Goal: Book appointment/travel/reservation

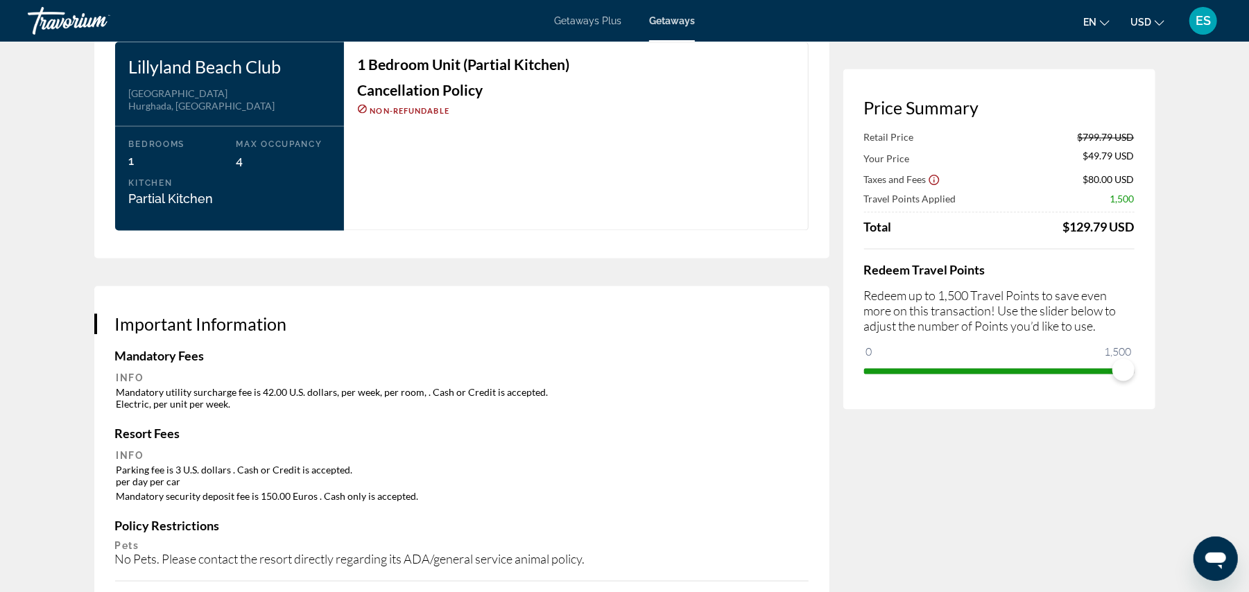
scroll to position [1287, 0]
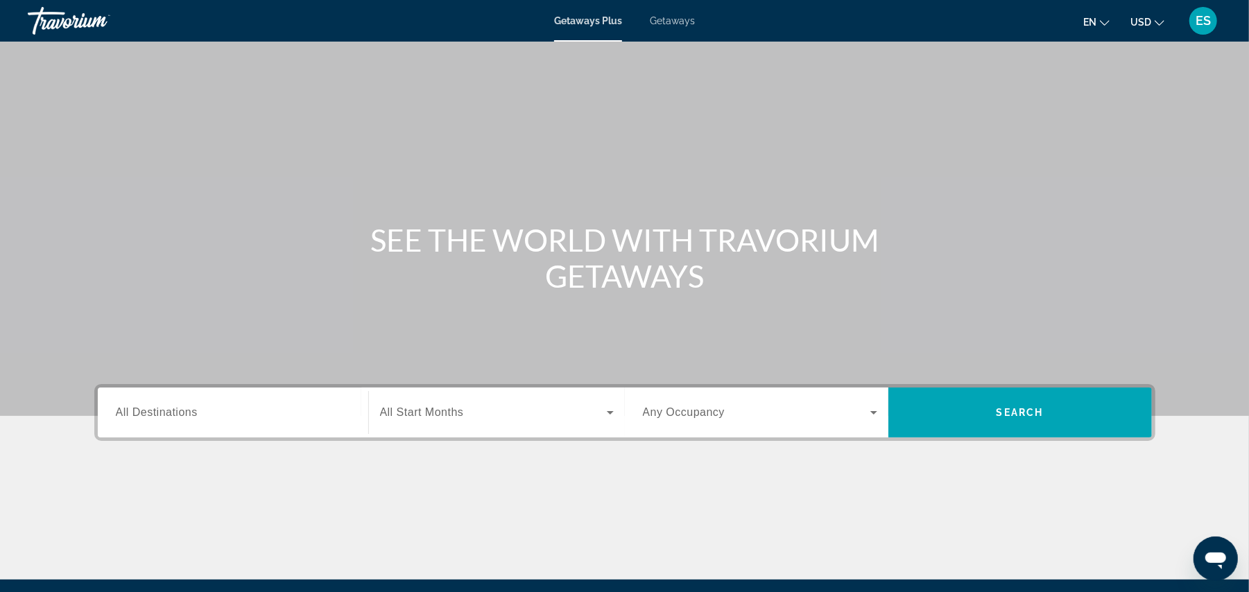
click at [240, 412] on input "Destination All Destinations" at bounding box center [233, 413] width 234 height 17
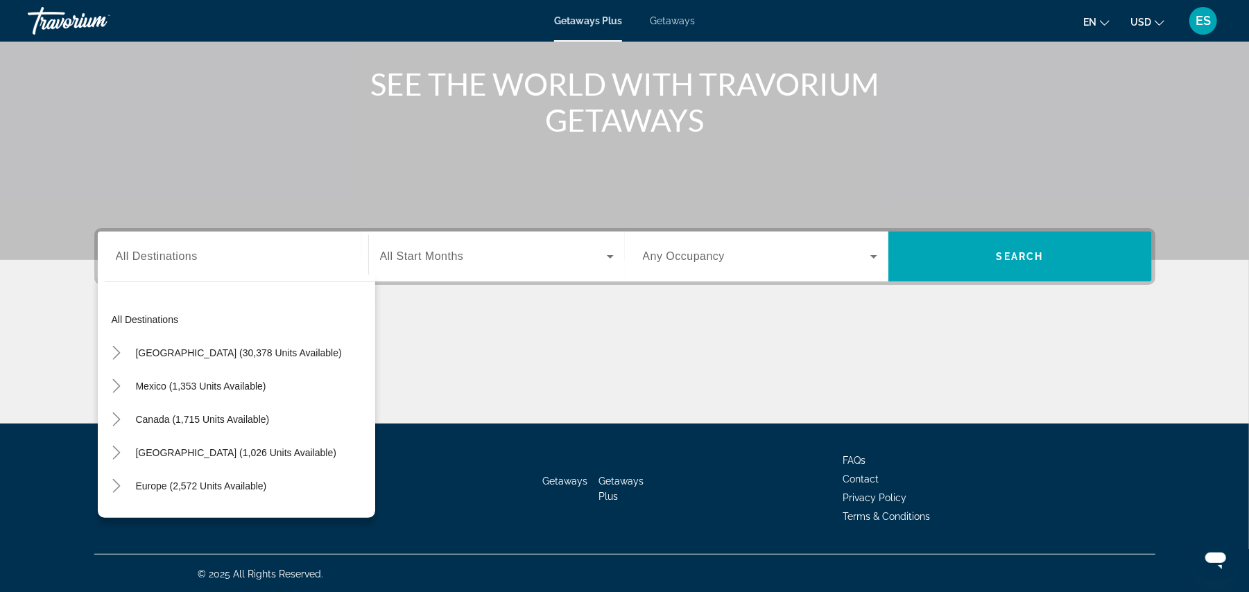
scroll to position [225, 0]
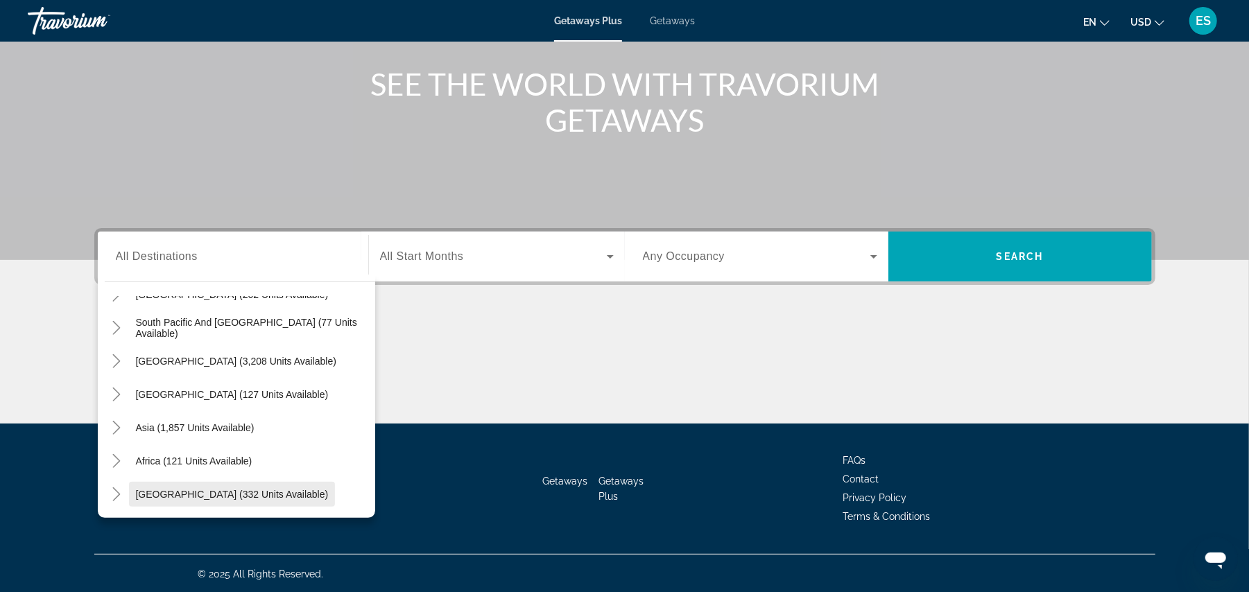
click at [254, 495] on span "Middle East (332 units available)" at bounding box center [232, 494] width 193 height 11
type input "**********"
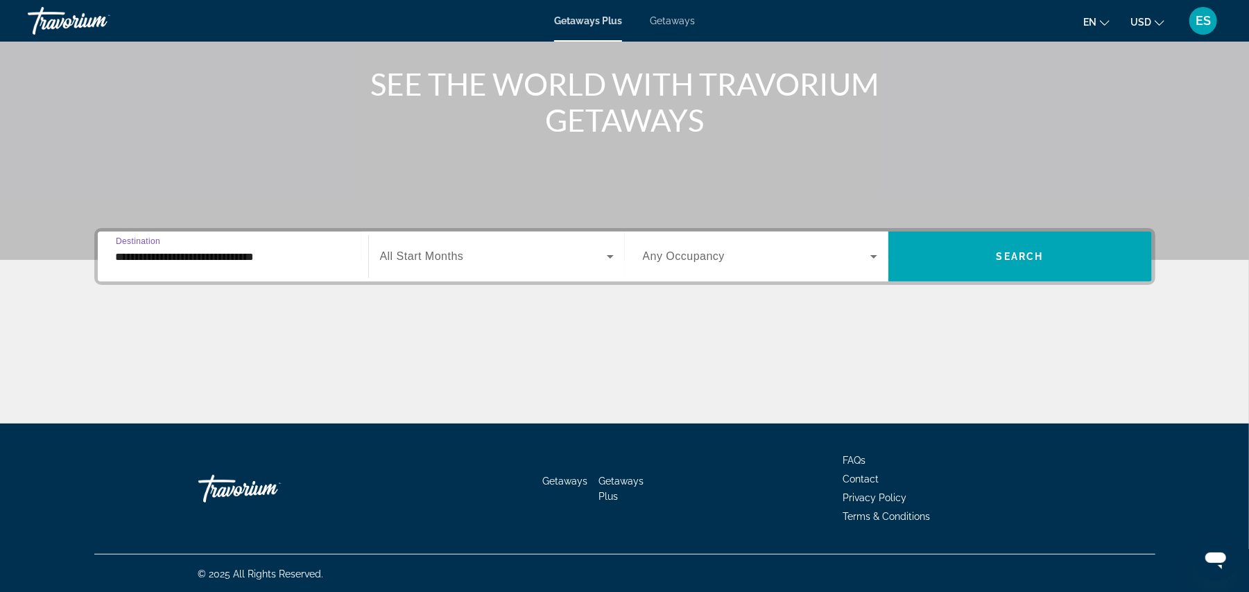
click at [492, 255] on span "Search widget" at bounding box center [493, 256] width 227 height 17
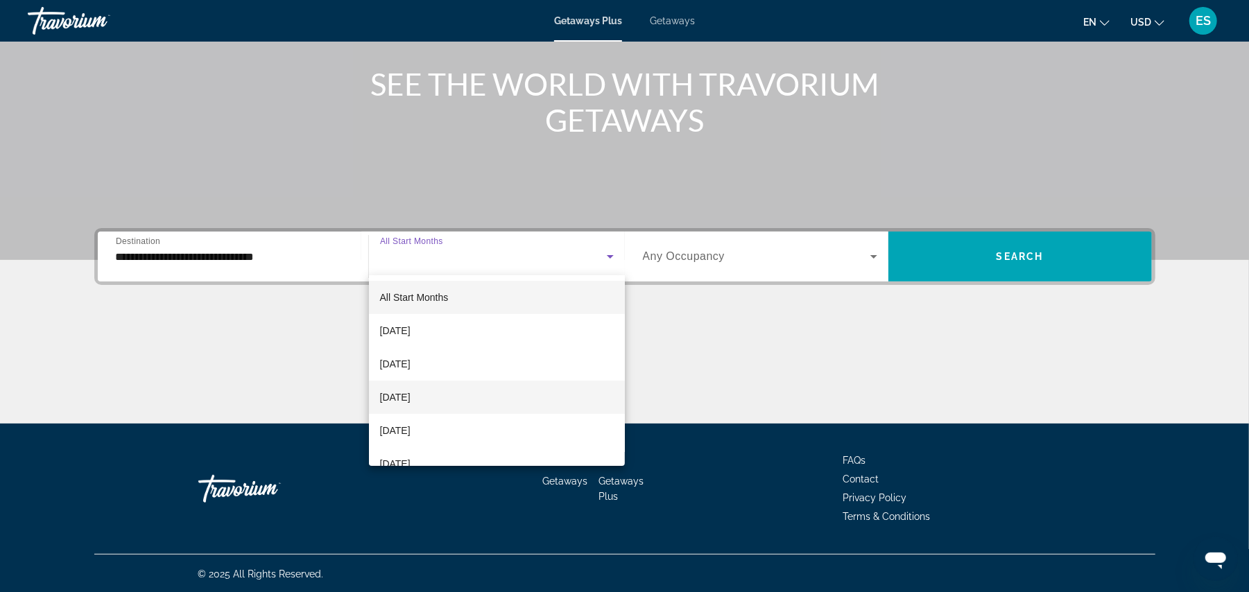
click at [411, 395] on span "November 2025" at bounding box center [395, 397] width 31 height 17
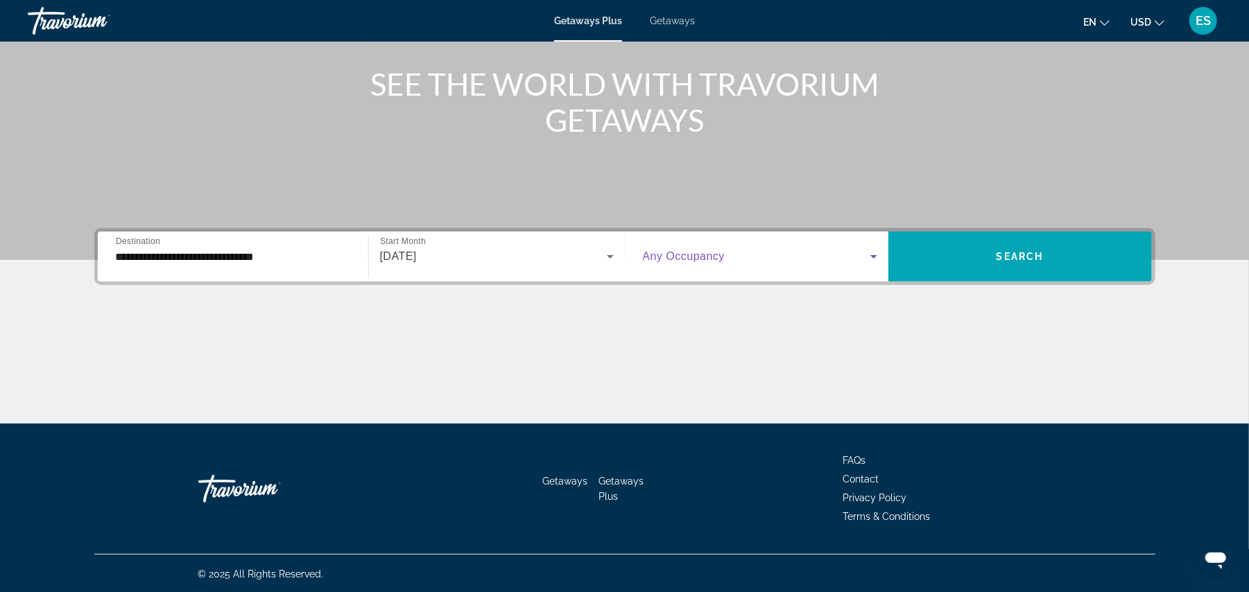
click at [759, 259] on span "Search widget" at bounding box center [757, 256] width 228 height 17
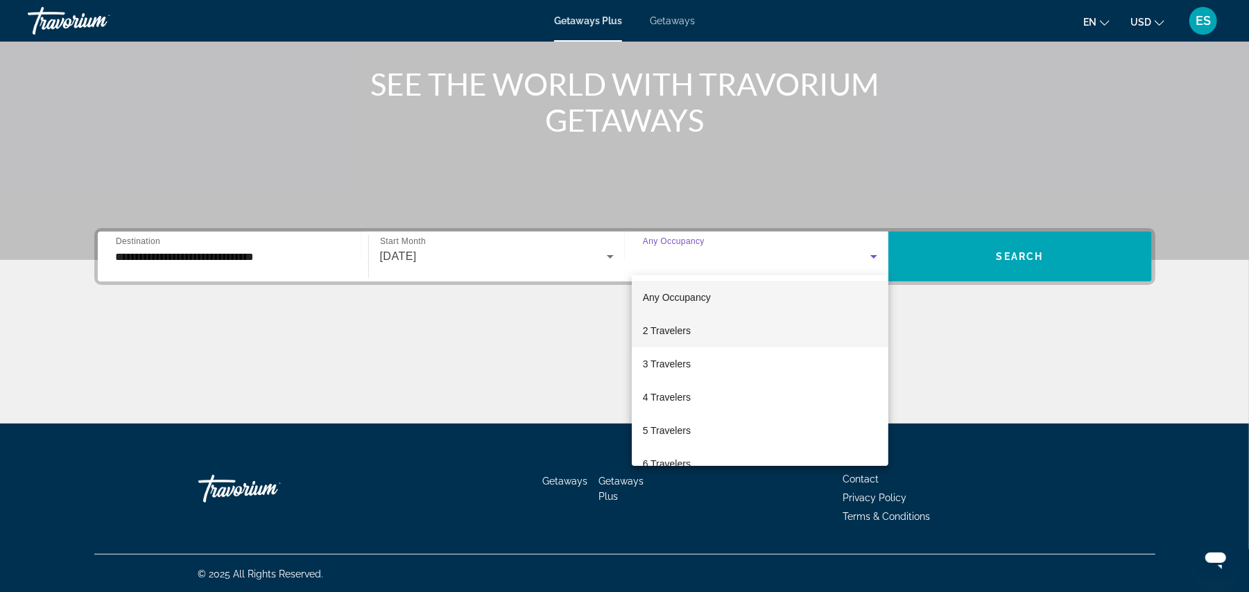
click at [672, 323] on span "2 Travelers" at bounding box center [667, 331] width 48 height 17
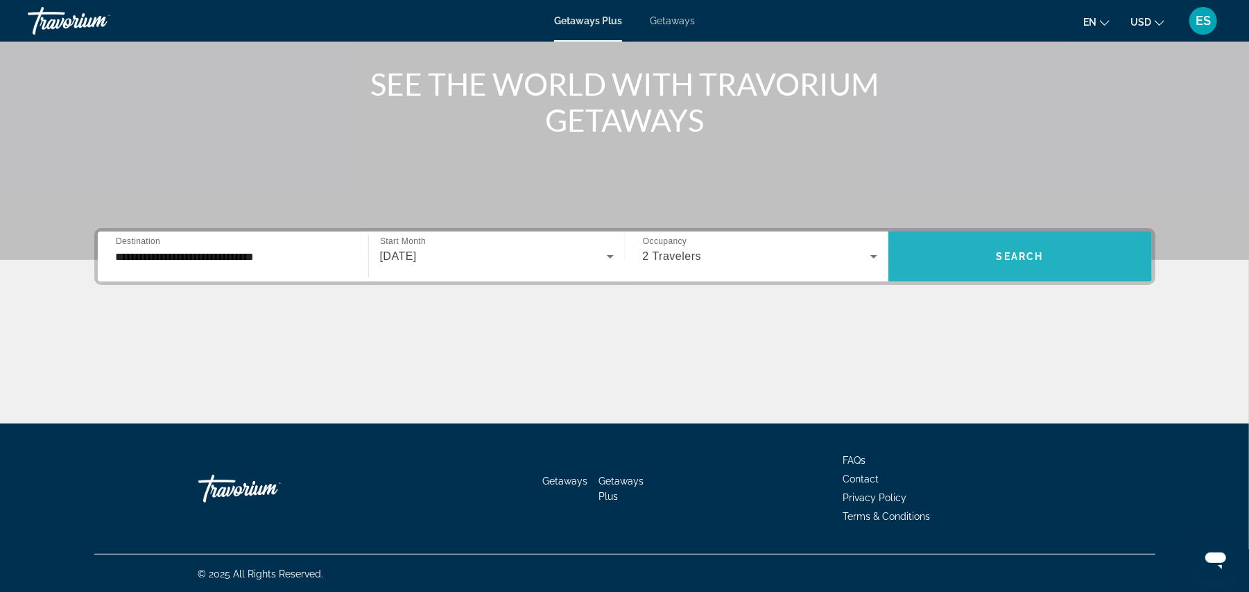
click at [1040, 242] on span "Search widget" at bounding box center [1021, 256] width 264 height 33
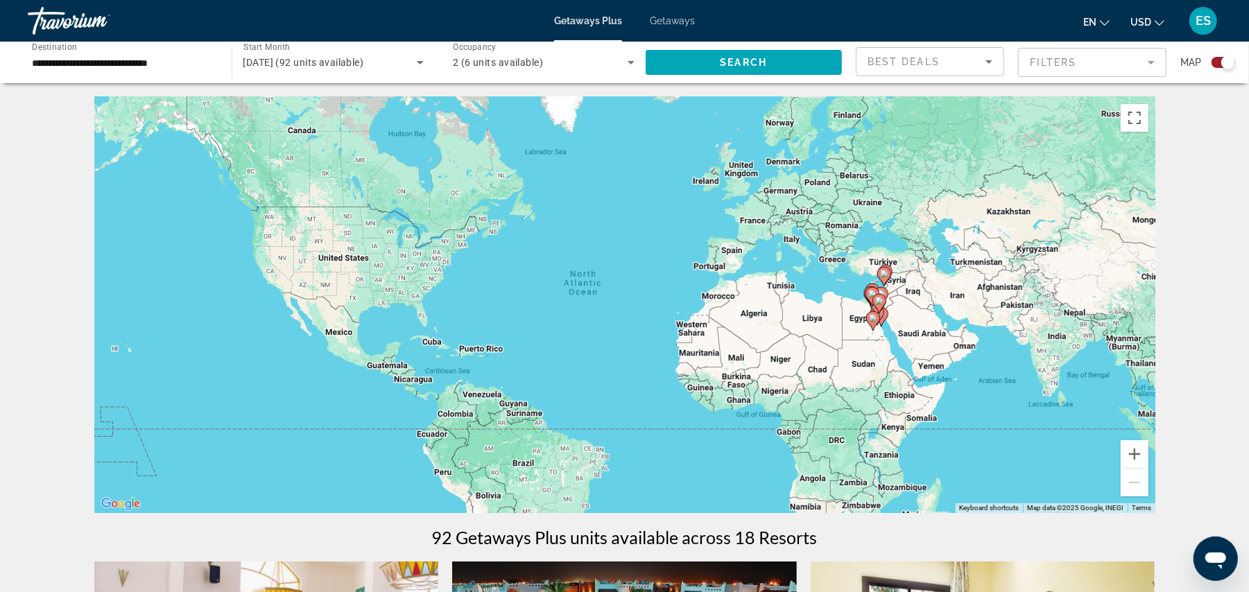
click at [878, 309] on icon "Main content" at bounding box center [879, 304] width 12 height 18
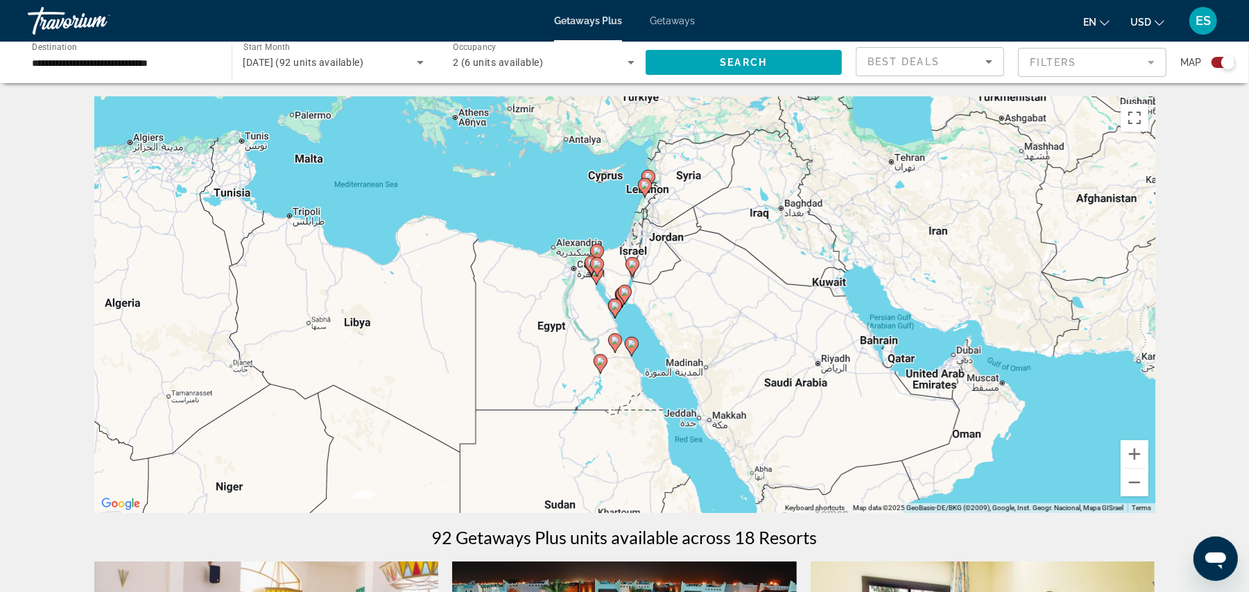
click at [622, 318] on div "To activate drag with keyboard, press Alt + Enter. Once in keyboard drag state,…" at bounding box center [624, 305] width 1061 height 416
click at [619, 301] on gmp-advanced-marker "Main content" at bounding box center [625, 294] width 14 height 21
type input "**********"
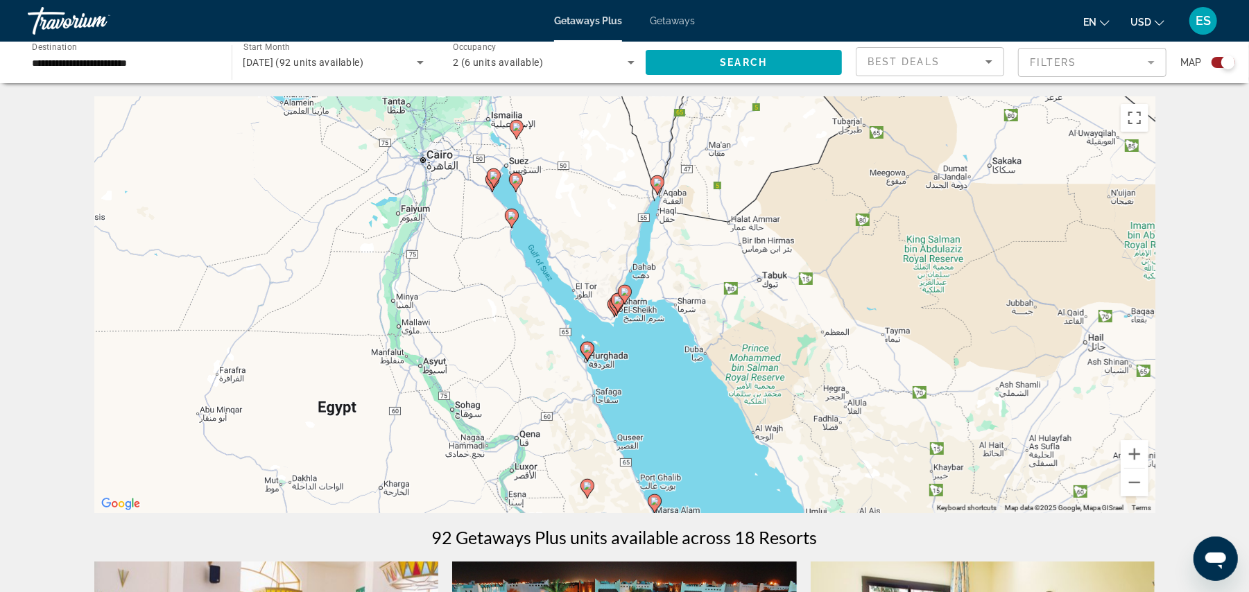
click at [612, 308] on gmp-advanced-marker "Main content" at bounding box center [618, 303] width 14 height 21
click at [617, 305] on icon "Main content" at bounding box center [617, 303] width 12 height 18
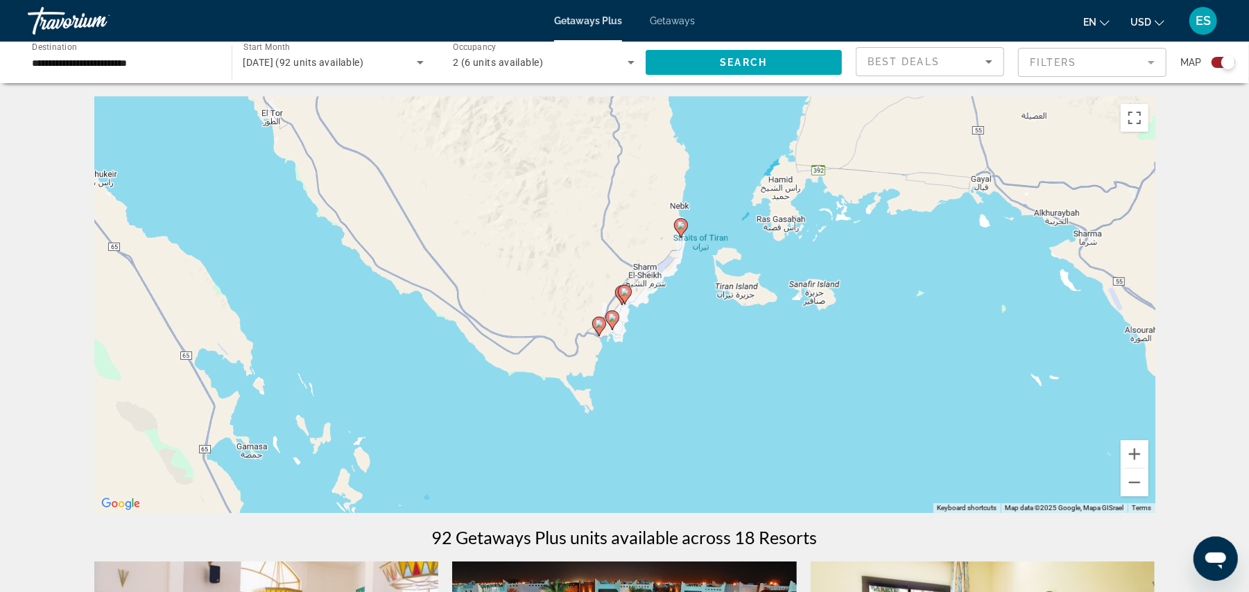
click at [599, 325] on image "Main content" at bounding box center [599, 324] width 8 height 8
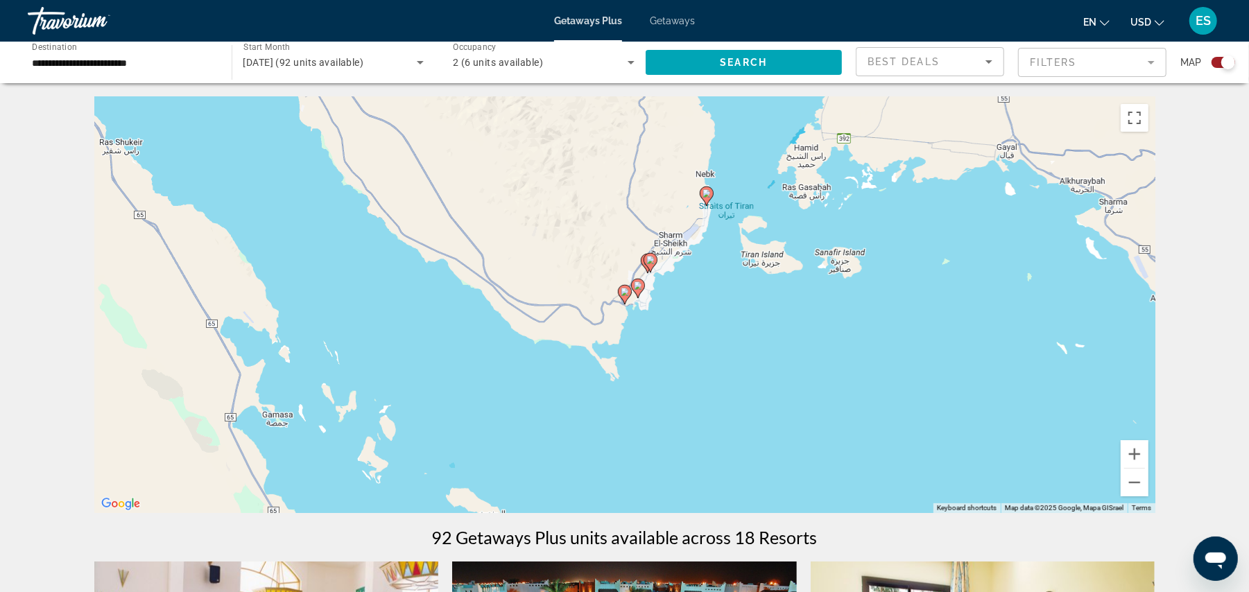
click at [625, 297] on icon "Main content" at bounding box center [624, 295] width 12 height 18
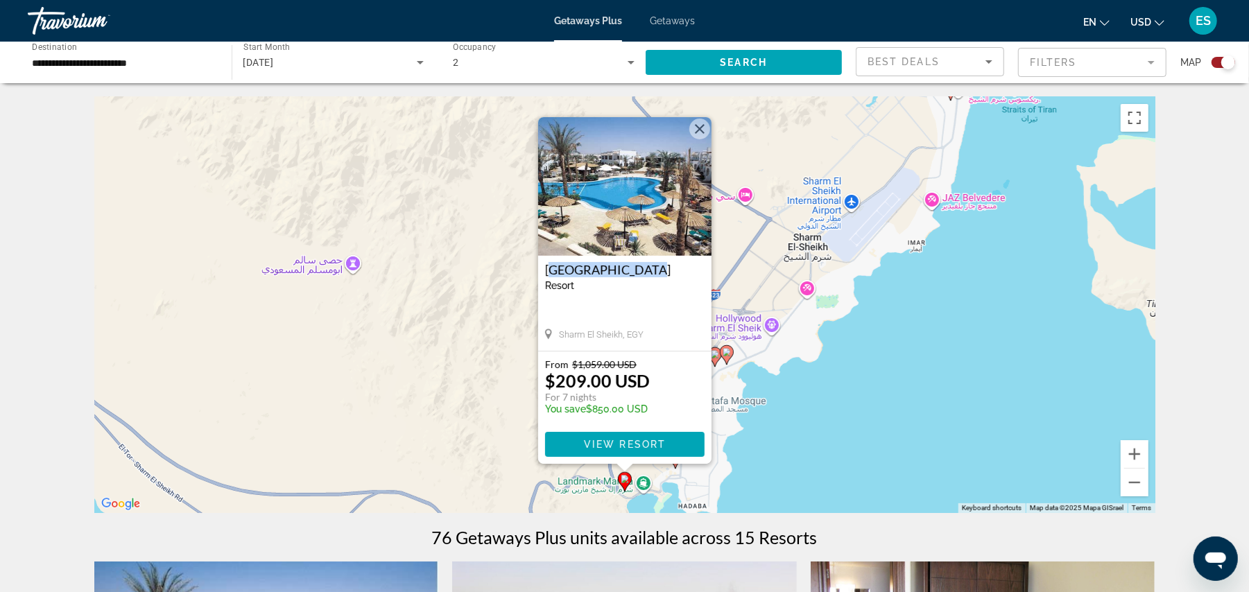
drag, startPoint x: 542, startPoint y: 273, endPoint x: 630, endPoint y: 273, distance: 88.1
click at [630, 273] on div "Dive Inn Resort Resort - This is an adults only resort Sharm El Sheikh, EGY" at bounding box center [624, 303] width 173 height 95
copy h3 "Dive Inn Resort"
click at [692, 123] on button "Close" at bounding box center [699, 129] width 21 height 21
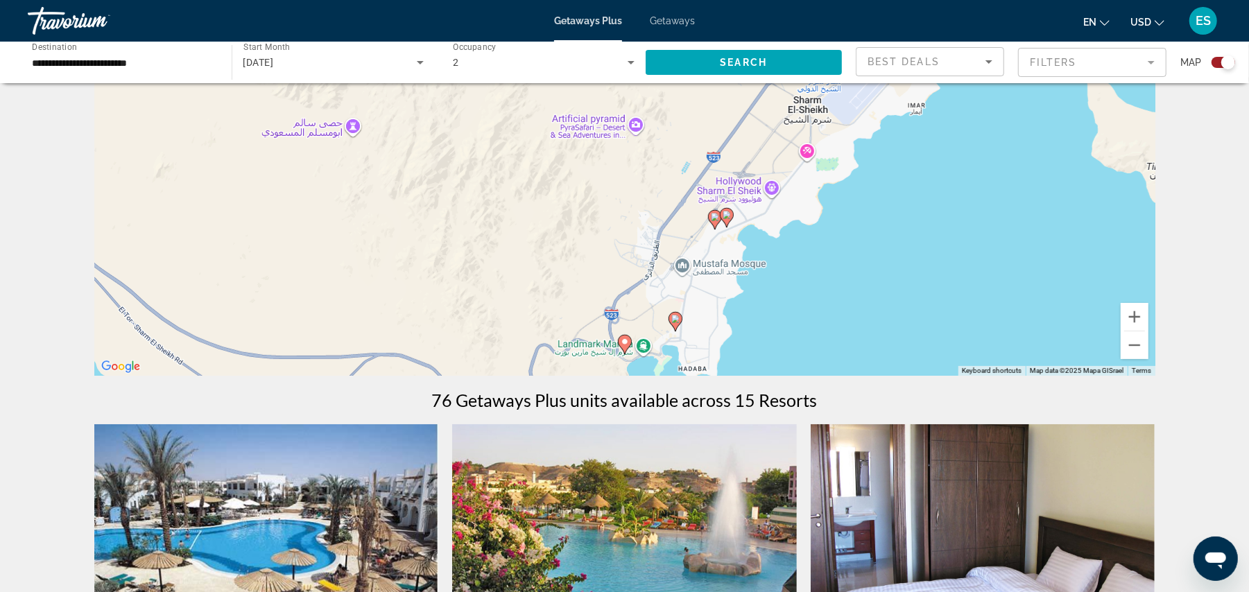
scroll to position [185, 0]
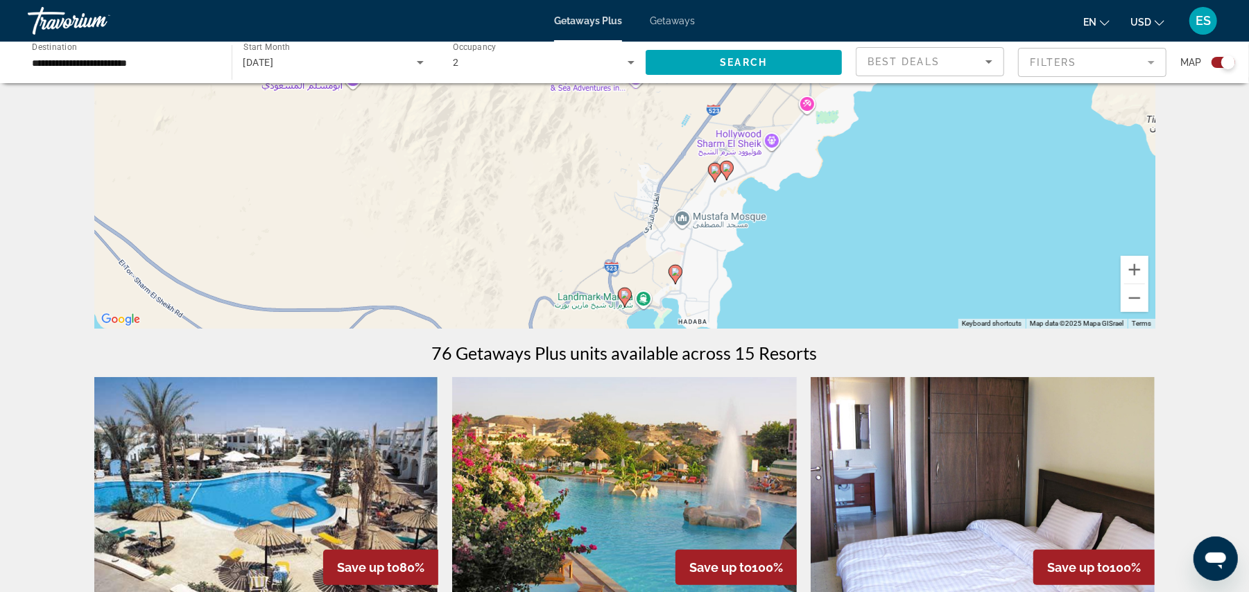
click at [672, 269] on image "Main content" at bounding box center [675, 272] width 8 height 8
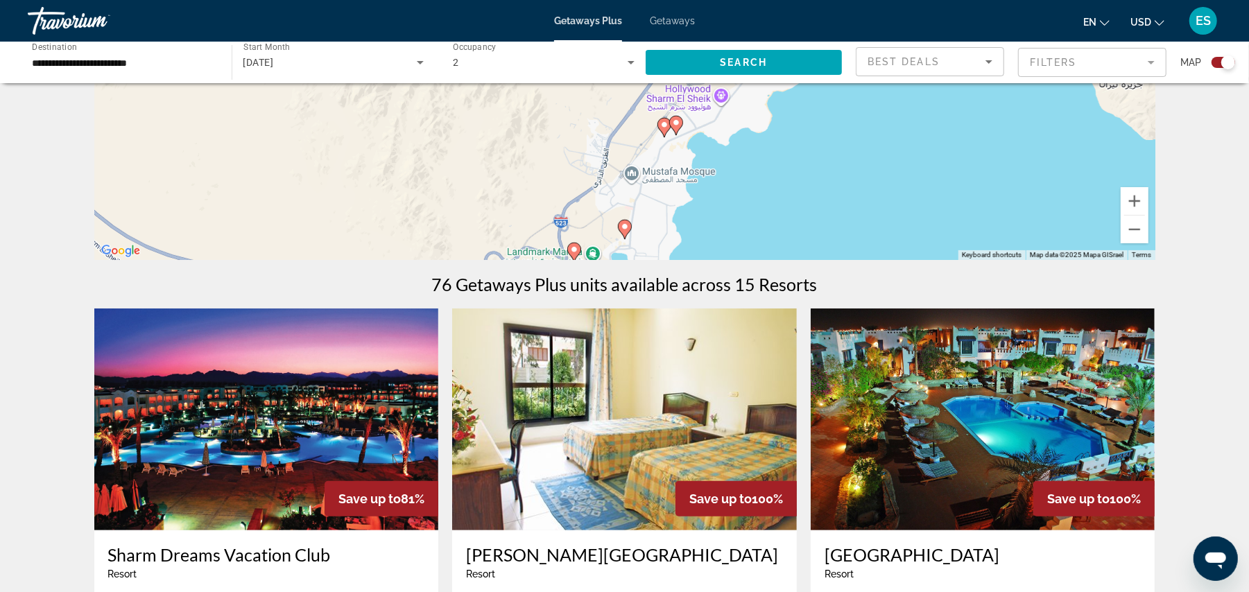
scroll to position [277, 0]
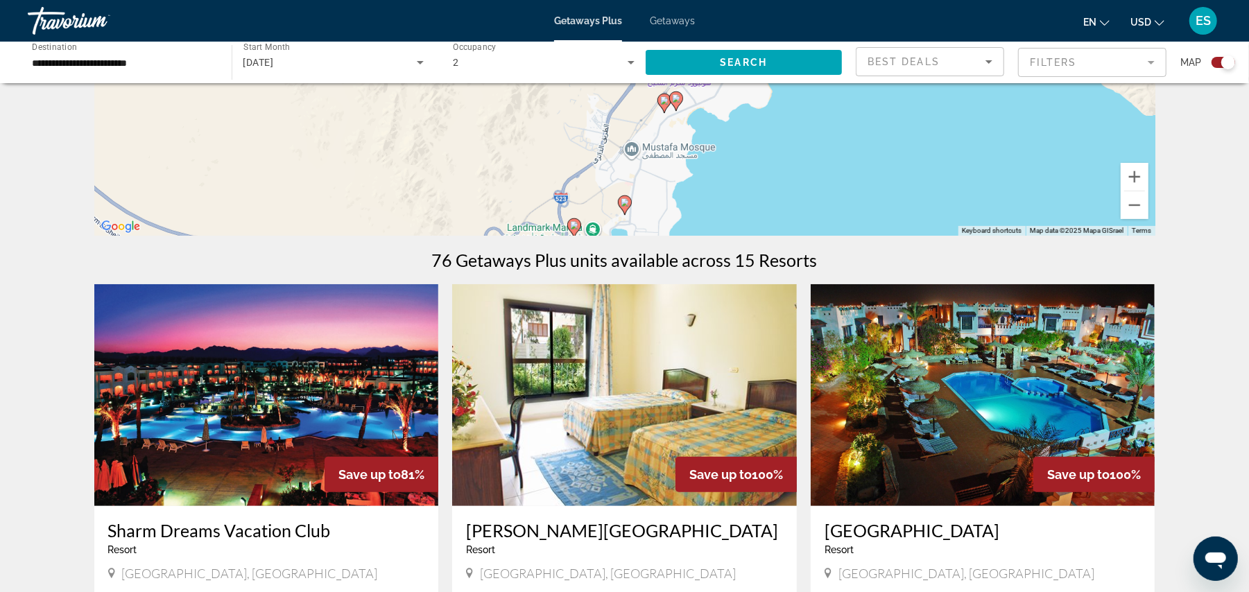
click at [624, 212] on icon "Main content" at bounding box center [624, 205] width 12 height 18
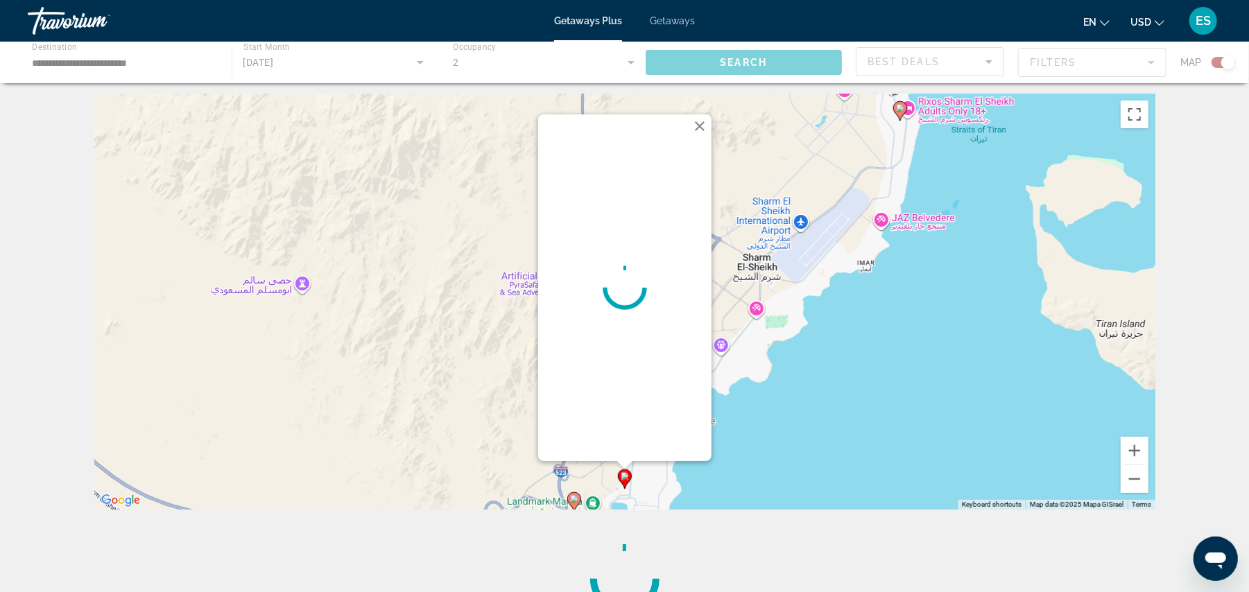
scroll to position [0, 0]
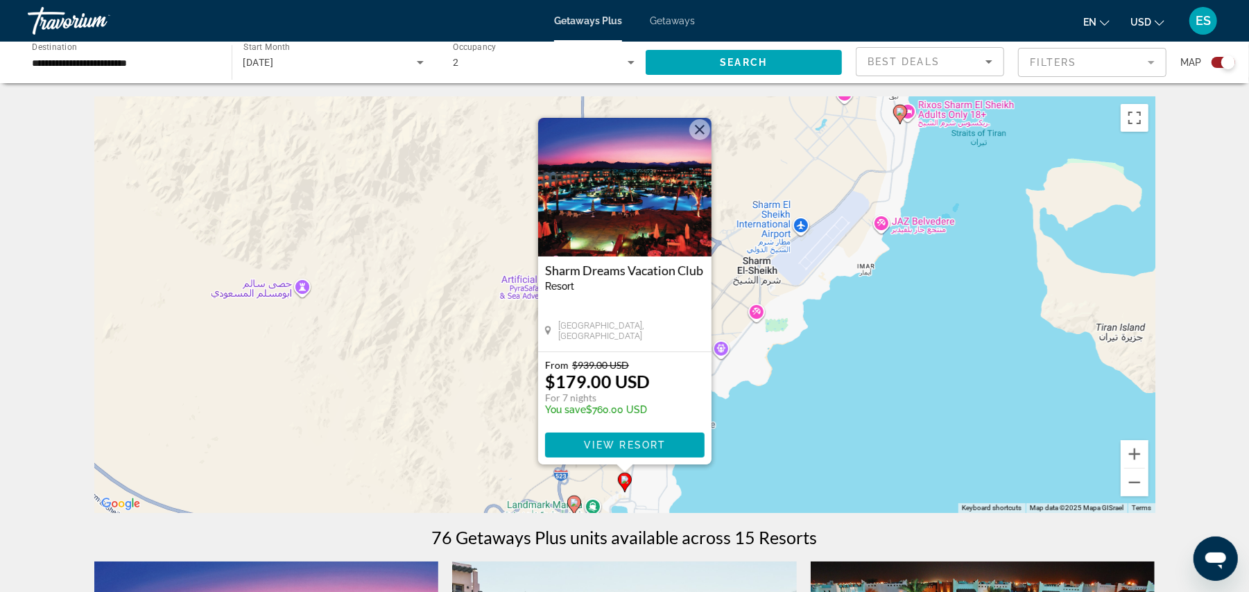
drag, startPoint x: 709, startPoint y: 271, endPoint x: 542, endPoint y: 270, distance: 166.5
click at [542, 270] on div "Sharm Dreams Vacation Club Resort - This is an adults only resort South Sinai, …" at bounding box center [624, 304] width 173 height 95
copy h3 "Sharm Dreams Vacation Club"
click at [700, 128] on button "Close" at bounding box center [699, 129] width 21 height 21
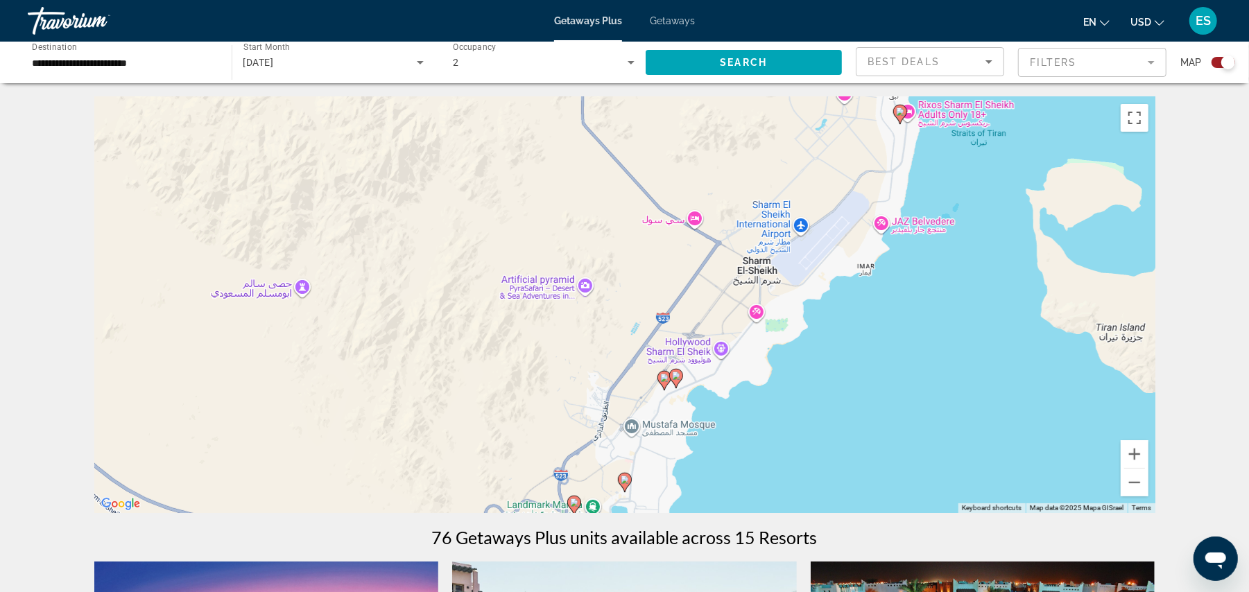
click at [674, 375] on image "Main content" at bounding box center [676, 376] width 8 height 8
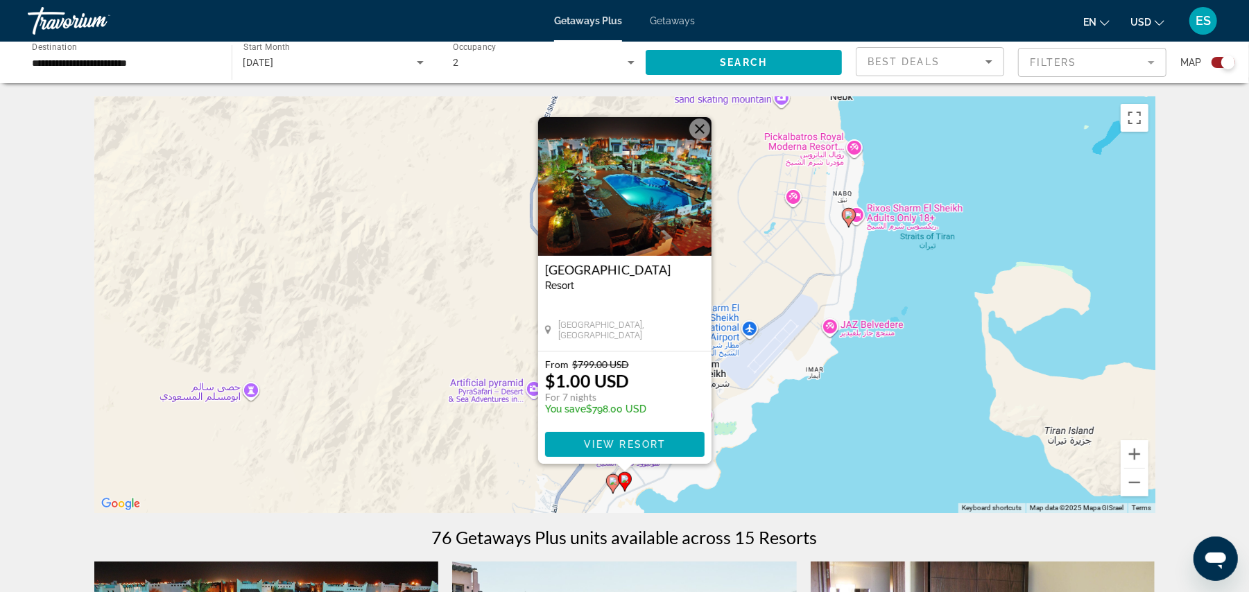
click at [703, 137] on button "Close" at bounding box center [699, 129] width 21 height 21
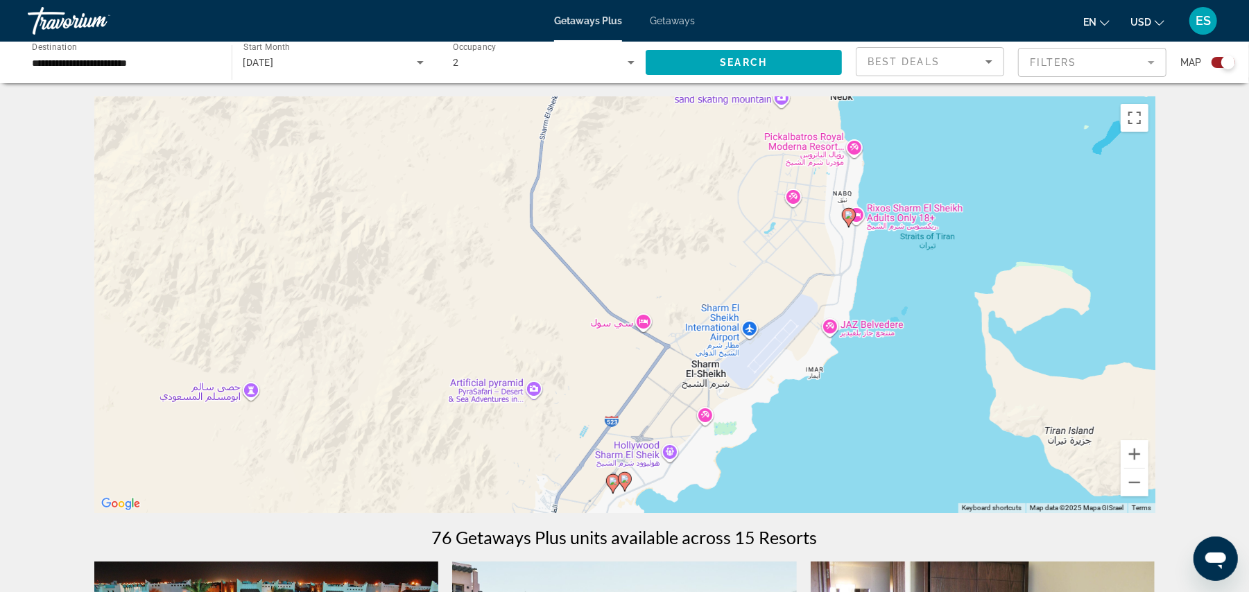
click at [614, 486] on icon "Main content" at bounding box center [612, 484] width 12 height 18
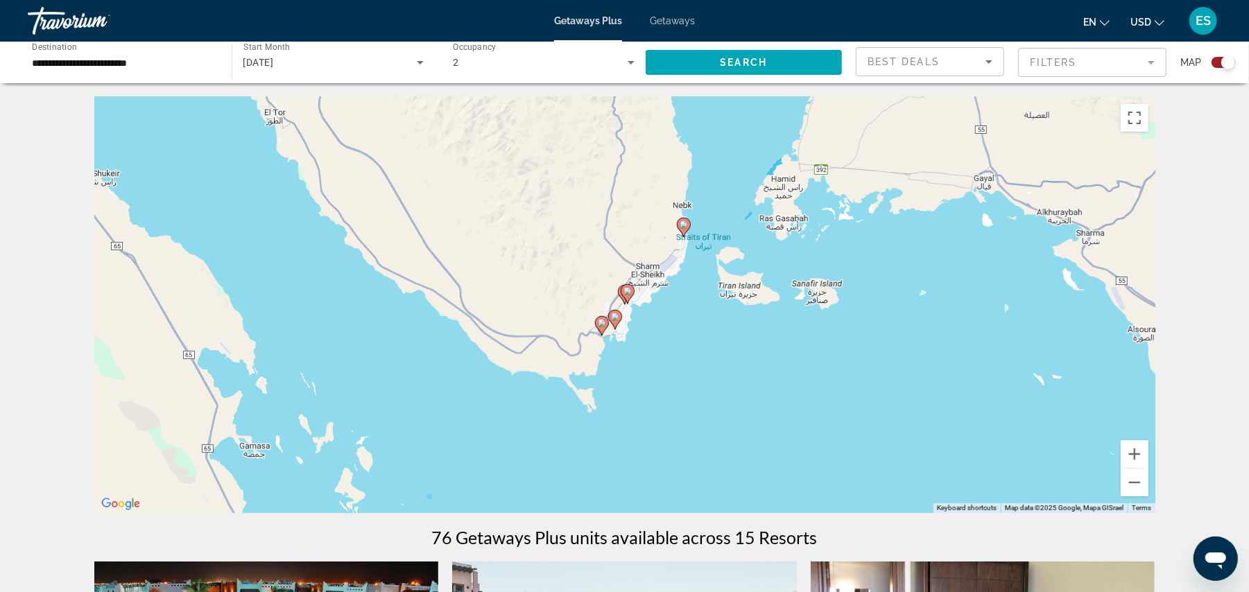
click at [621, 295] on gmp-advanced-marker "Main content" at bounding box center [628, 294] width 14 height 21
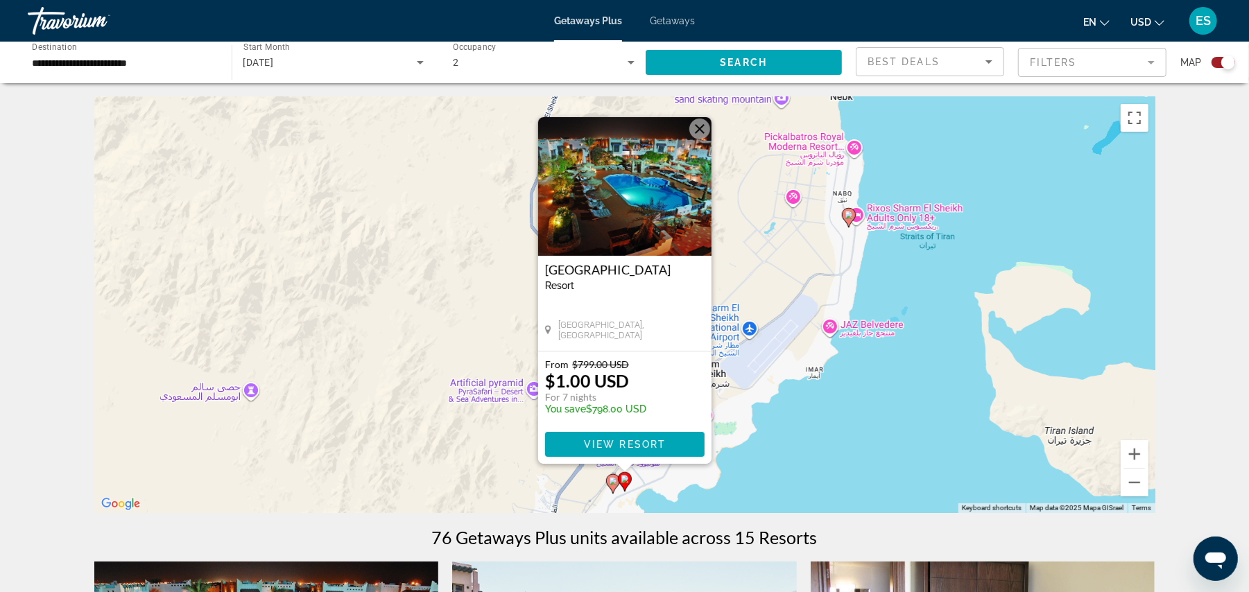
click at [614, 490] on icon "Main content" at bounding box center [612, 484] width 12 height 18
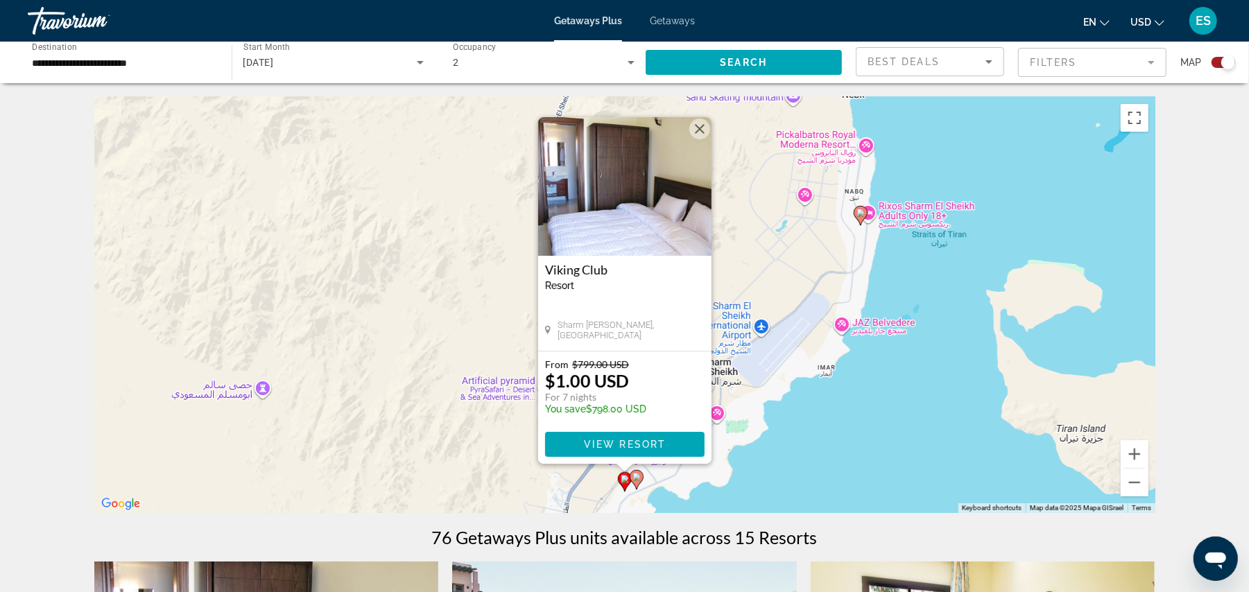
click at [698, 129] on button "Close" at bounding box center [699, 129] width 21 height 21
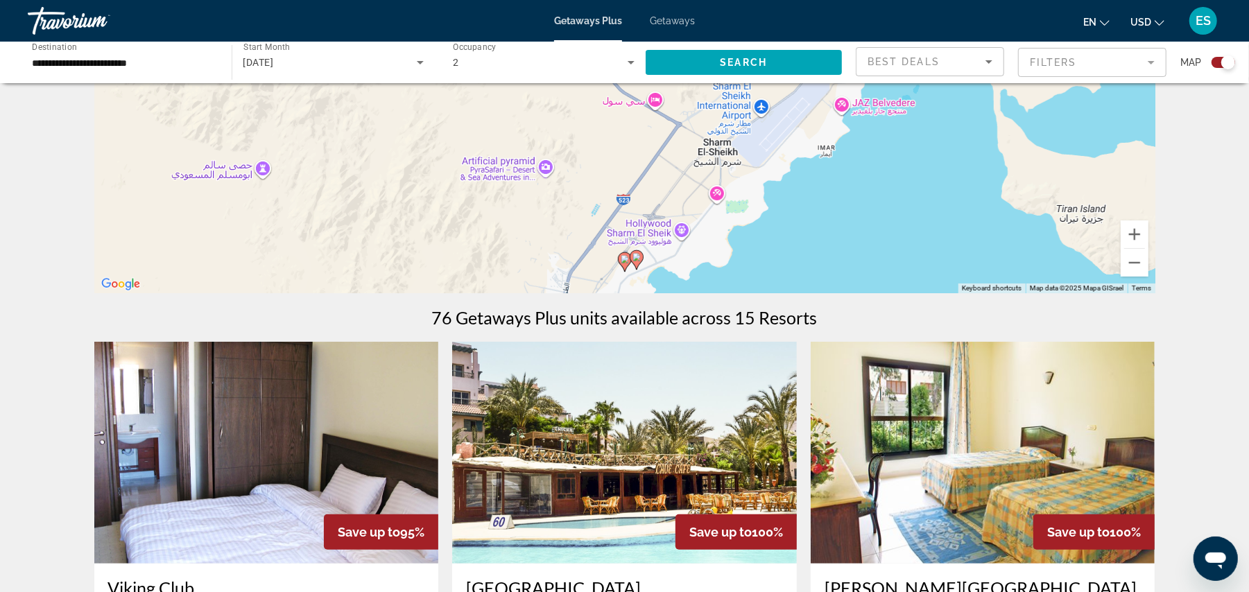
scroll to position [277, 0]
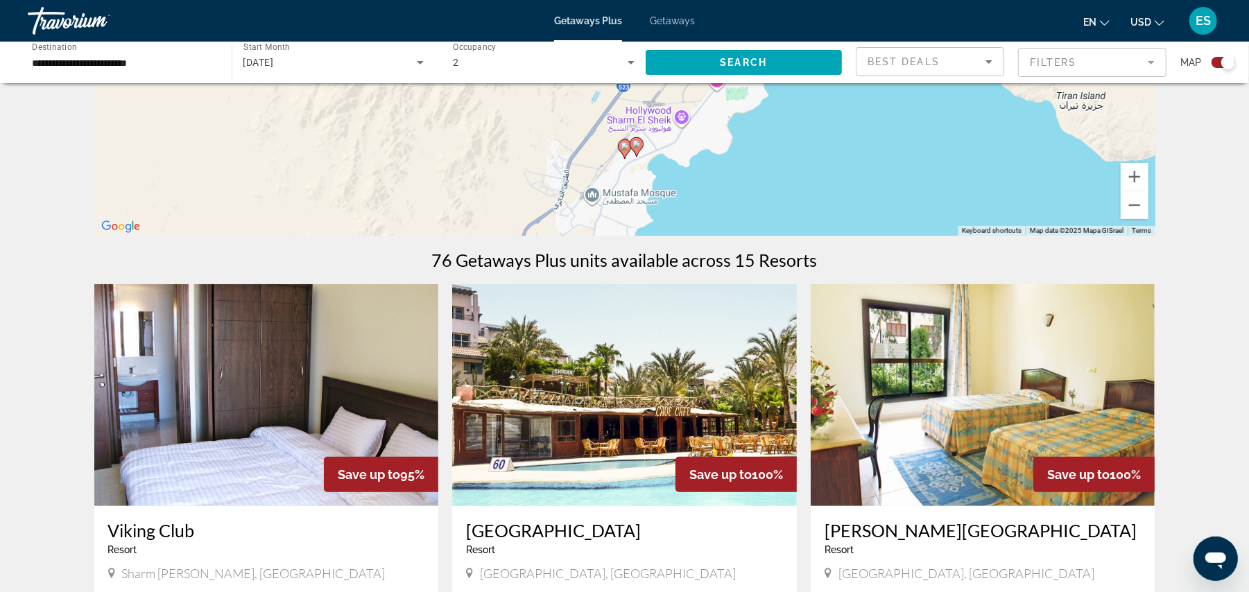
drag, startPoint x: 909, startPoint y: 164, endPoint x: 909, endPoint y: 103, distance: 60.3
click at [909, 103] on div "To activate drag with keyboard, press Alt + Enter. Once in keyboard drag state,…" at bounding box center [624, 28] width 1061 height 416
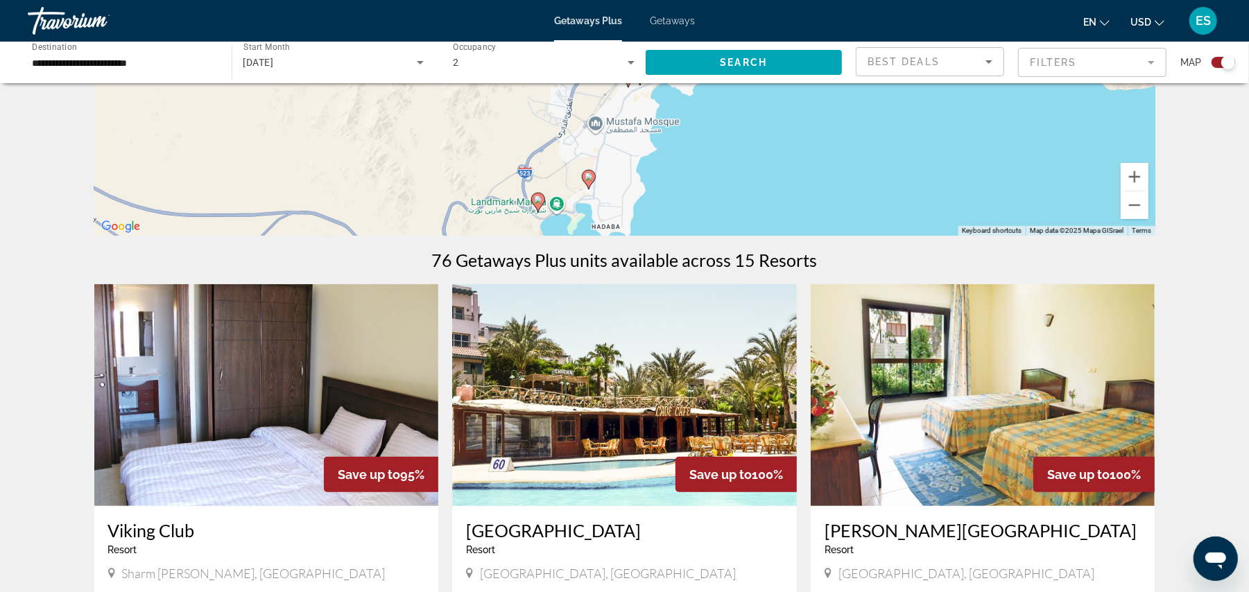
drag, startPoint x: 880, startPoint y: 150, endPoint x: 884, endPoint y: 78, distance: 72.2
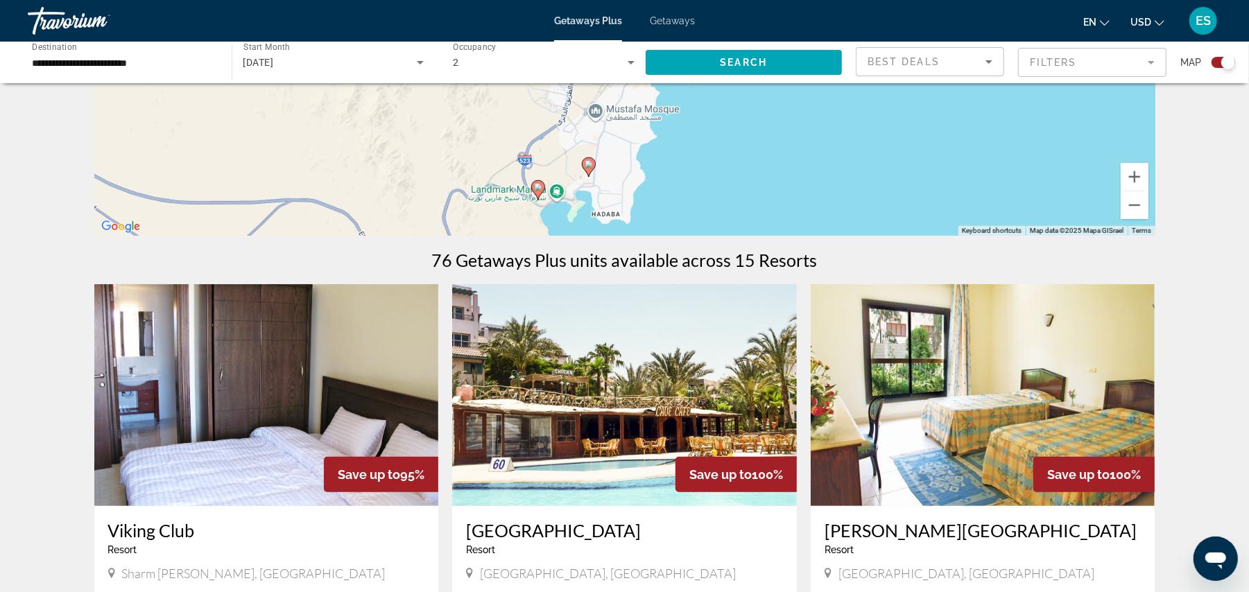
click at [587, 169] on icon "Main content" at bounding box center [588, 167] width 12 height 18
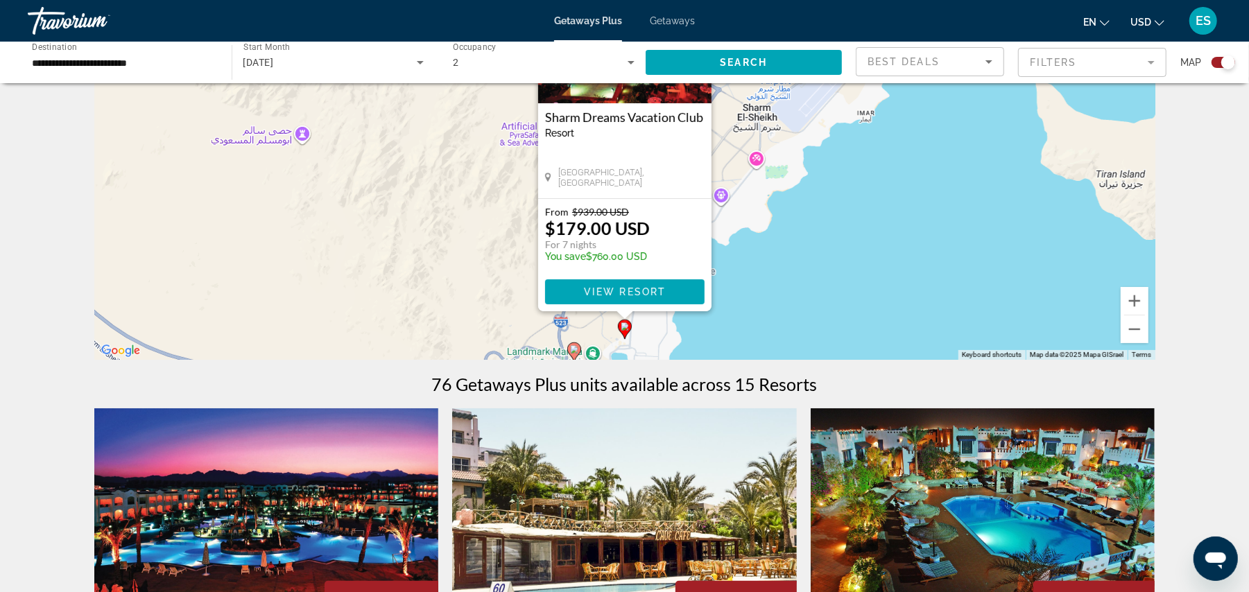
scroll to position [185, 0]
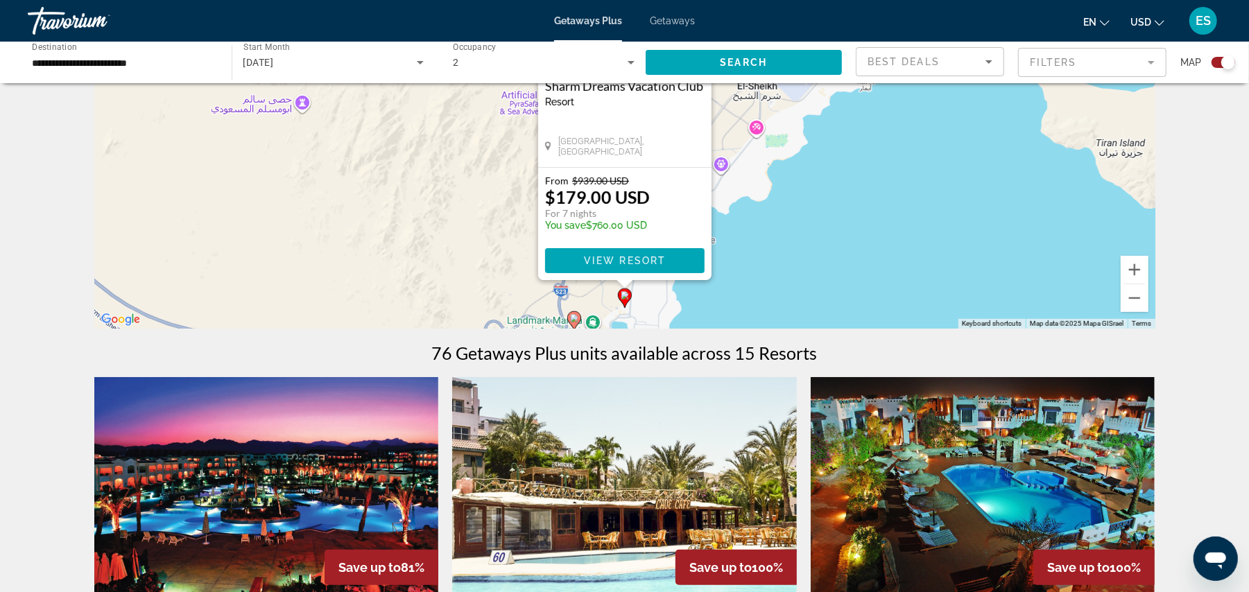
click at [772, 300] on div "To activate drag with keyboard, press Alt + Enter. Once in keyboard drag state,…" at bounding box center [624, 121] width 1061 height 416
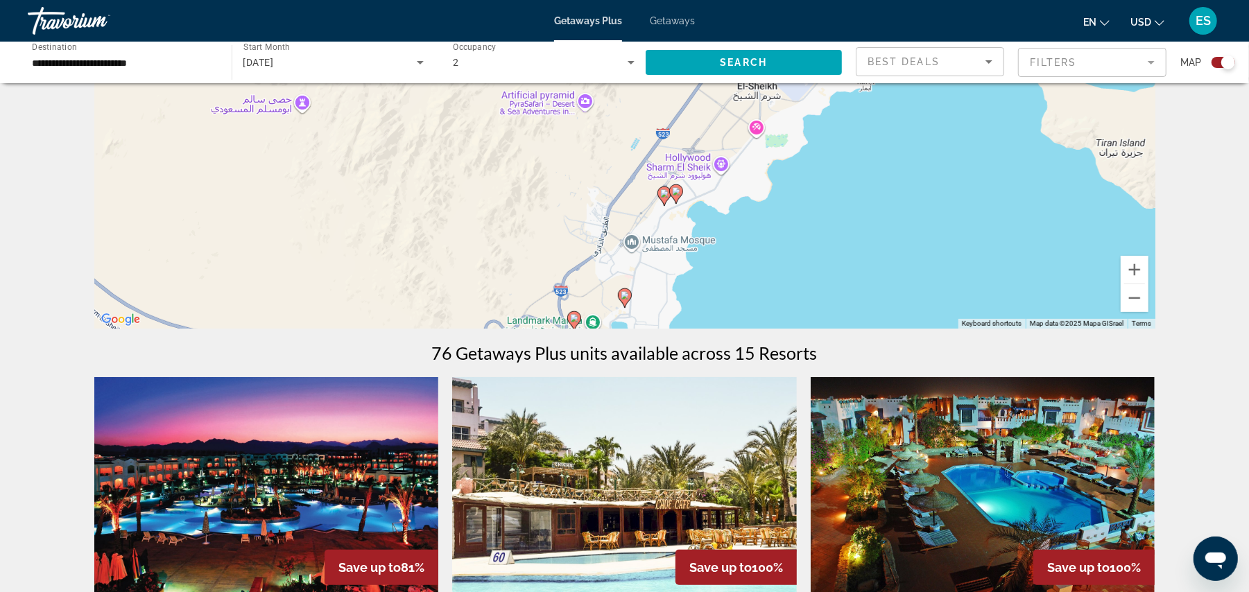
click at [575, 316] on image "Main content" at bounding box center [574, 318] width 8 height 8
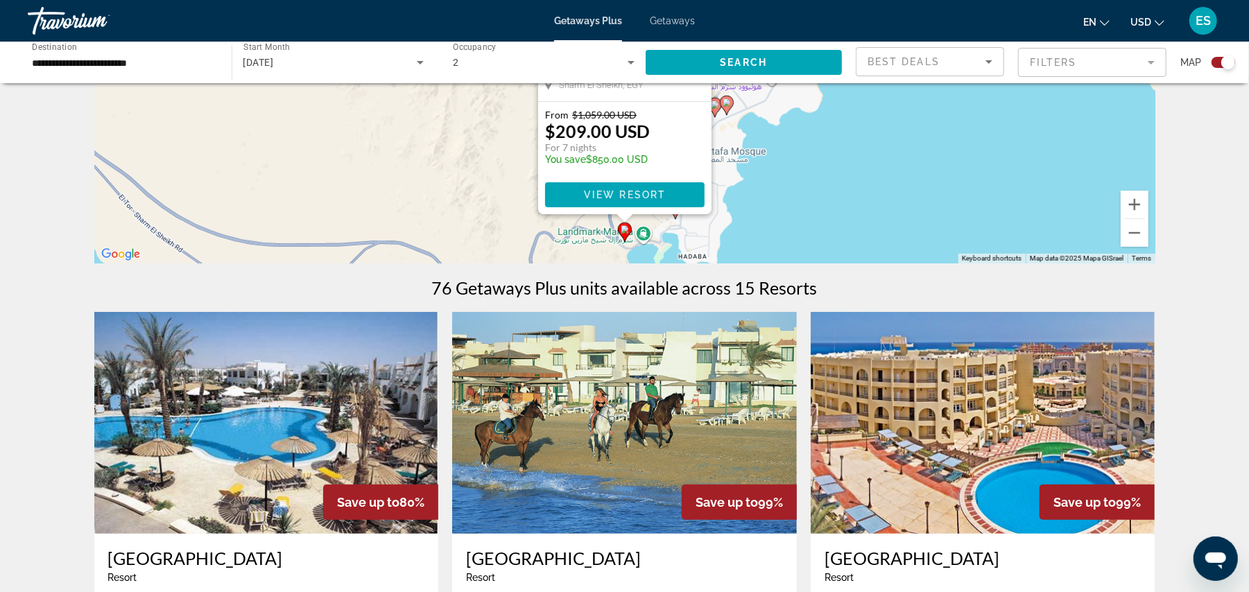
scroll to position [277, 0]
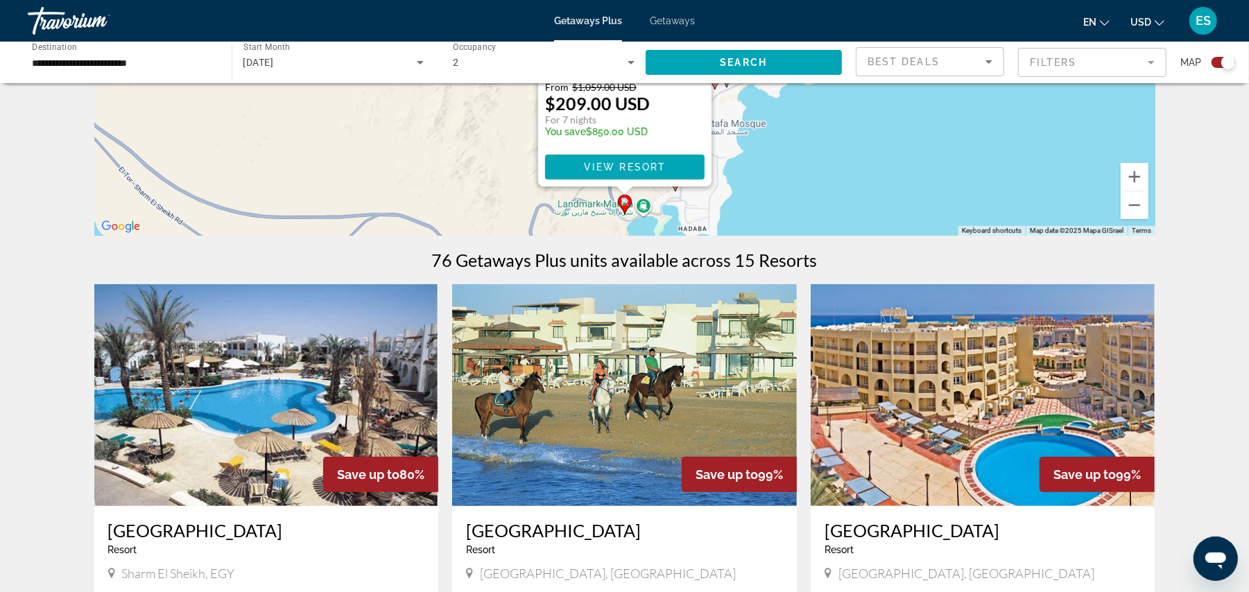
click at [805, 212] on div "To activate drag with keyboard, press Alt + Enter. Once in keyboard drag state,…" at bounding box center [624, 28] width 1061 height 416
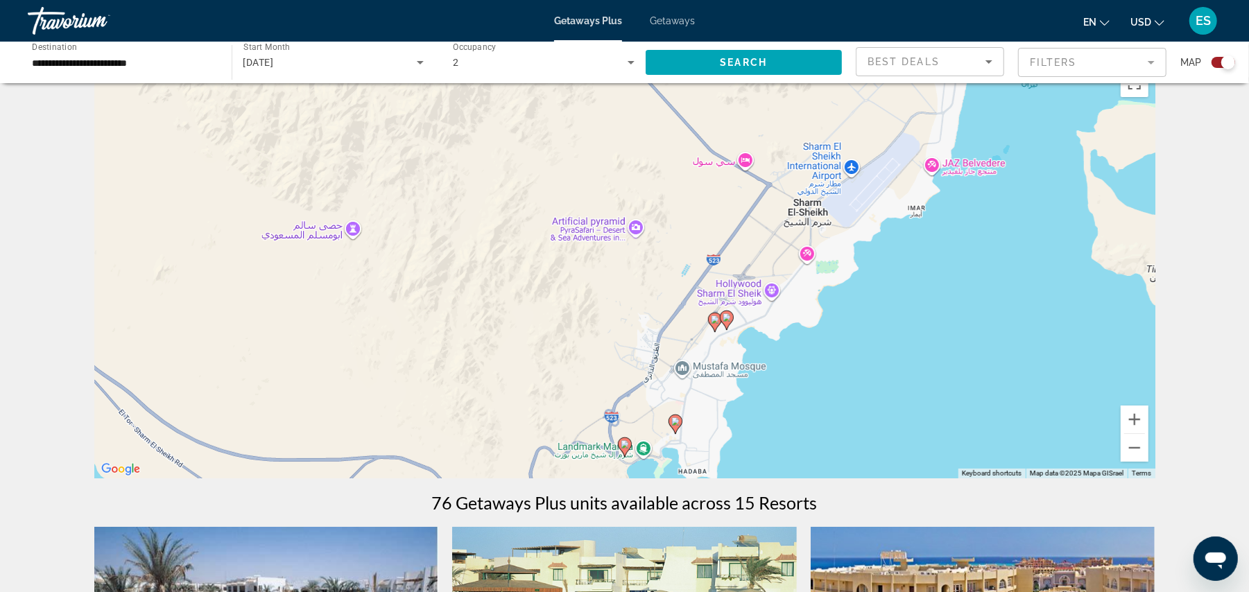
scroll to position [0, 0]
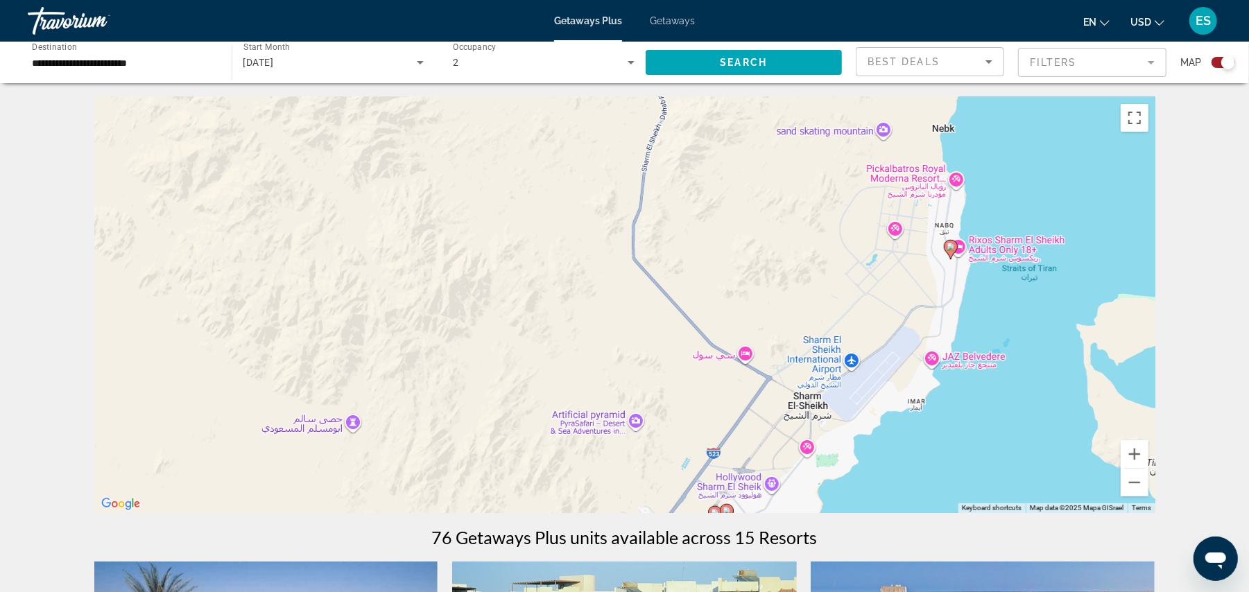
drag, startPoint x: 866, startPoint y: 140, endPoint x: 866, endPoint y: 315, distance: 174.8
click at [866, 315] on div "To activate drag with keyboard, press Alt + Enter. Once in keyboard drag state,…" at bounding box center [624, 305] width 1061 height 416
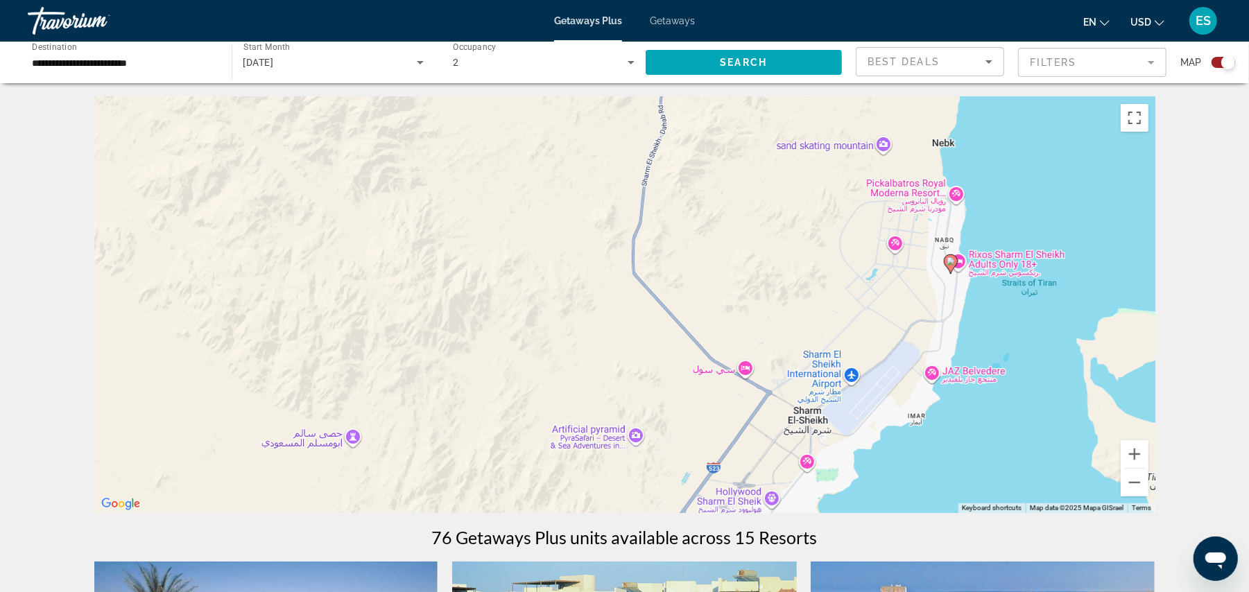
click at [952, 262] on image "Main content" at bounding box center [951, 261] width 8 height 8
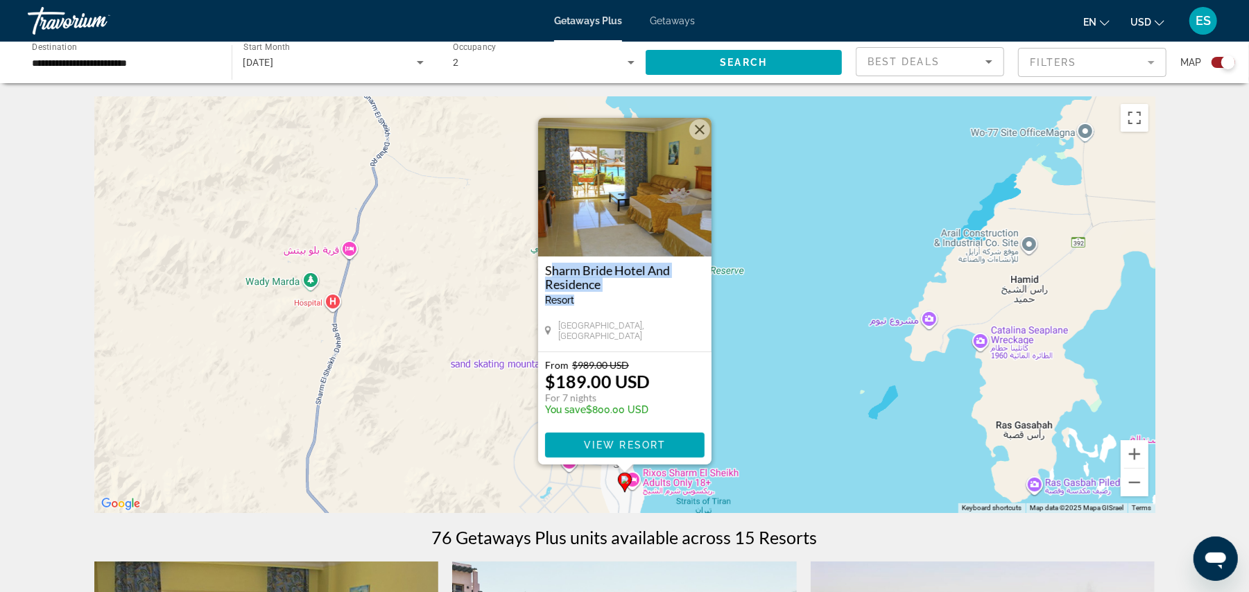
drag, startPoint x: 572, startPoint y: 306, endPoint x: 545, endPoint y: 270, distance: 45.5
click at [545, 270] on div "Sharm Bride Hotel And Residence Resort - This is an adults only resort" at bounding box center [625, 290] width 160 height 53
copy div "Sharm Bride Hotel And Residence Resort"
